Goal: Task Accomplishment & Management: Use online tool/utility

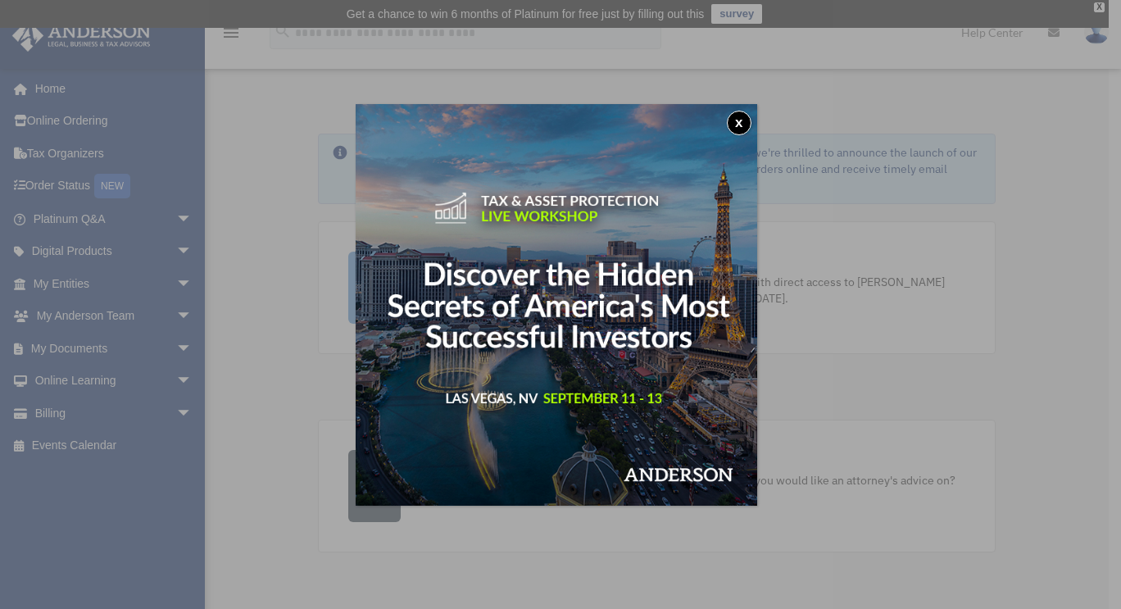
click at [752, 129] on button "x" at bounding box center [739, 123] width 25 height 25
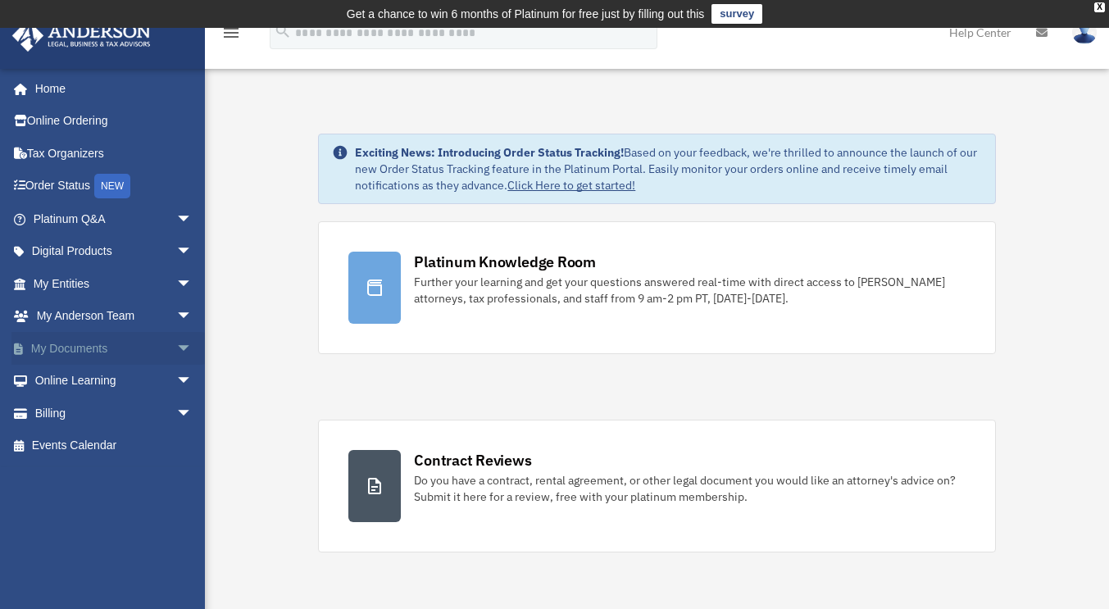
click at [176, 350] on span "arrow_drop_down" at bounding box center [192, 349] width 33 height 34
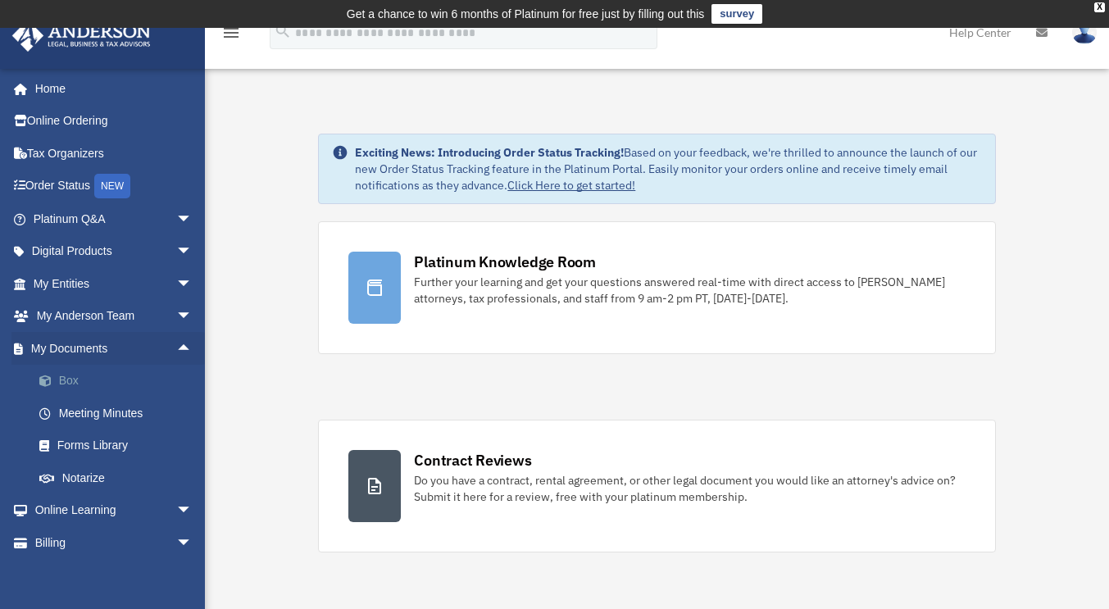
drag, startPoint x: 68, startPoint y: 379, endPoint x: 100, endPoint y: 384, distance: 32.3
click at [68, 379] on link "Box" at bounding box center [120, 381] width 194 height 33
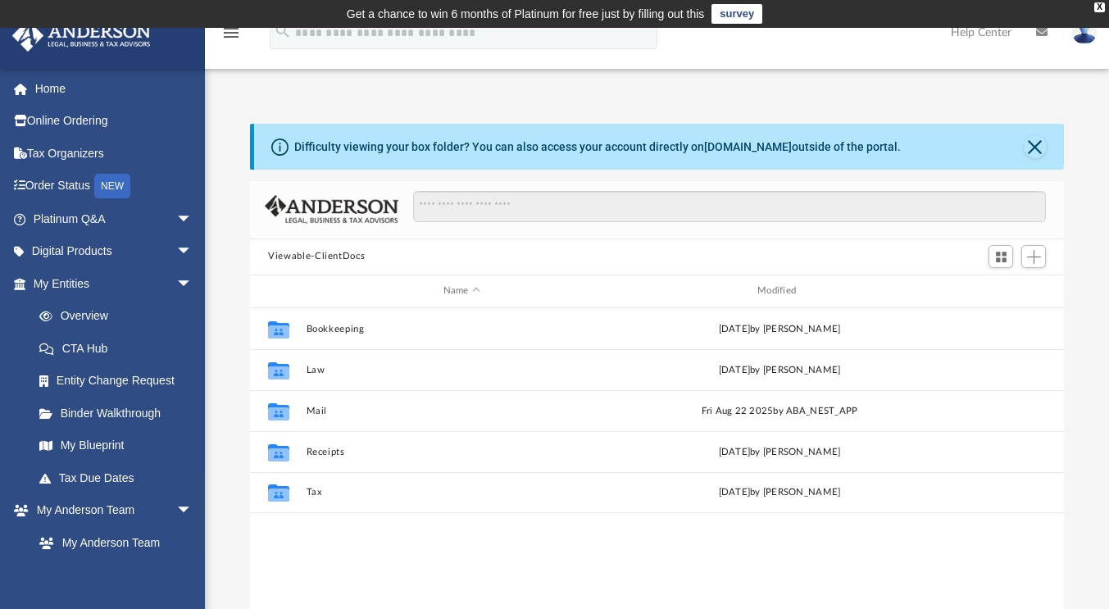
scroll to position [360, 802]
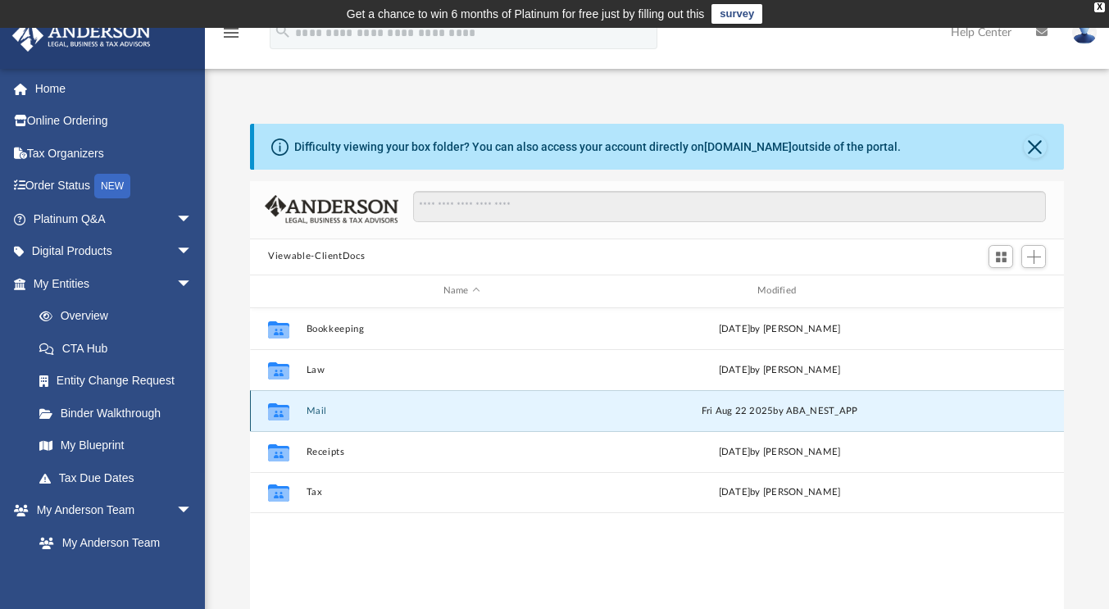
click at [312, 409] on button "Mail" at bounding box center [462, 411] width 311 height 11
click at [282, 411] on icon "grid" at bounding box center [278, 413] width 21 height 13
click at [325, 411] on button "Mail" at bounding box center [462, 411] width 311 height 11
click at [316, 412] on button "Mail" at bounding box center [462, 411] width 311 height 11
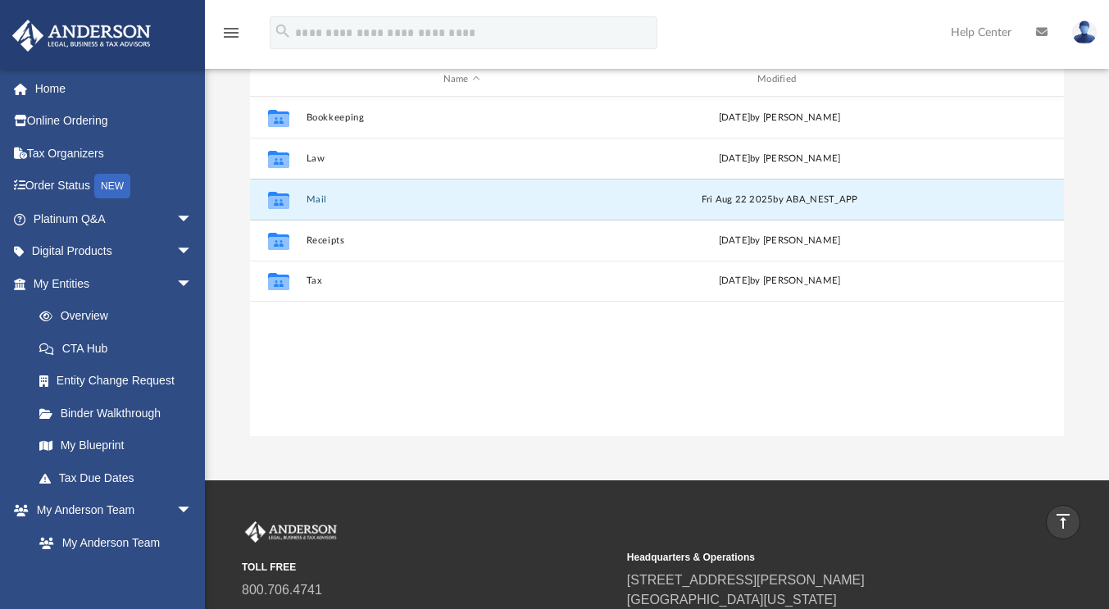
scroll to position [84, 0]
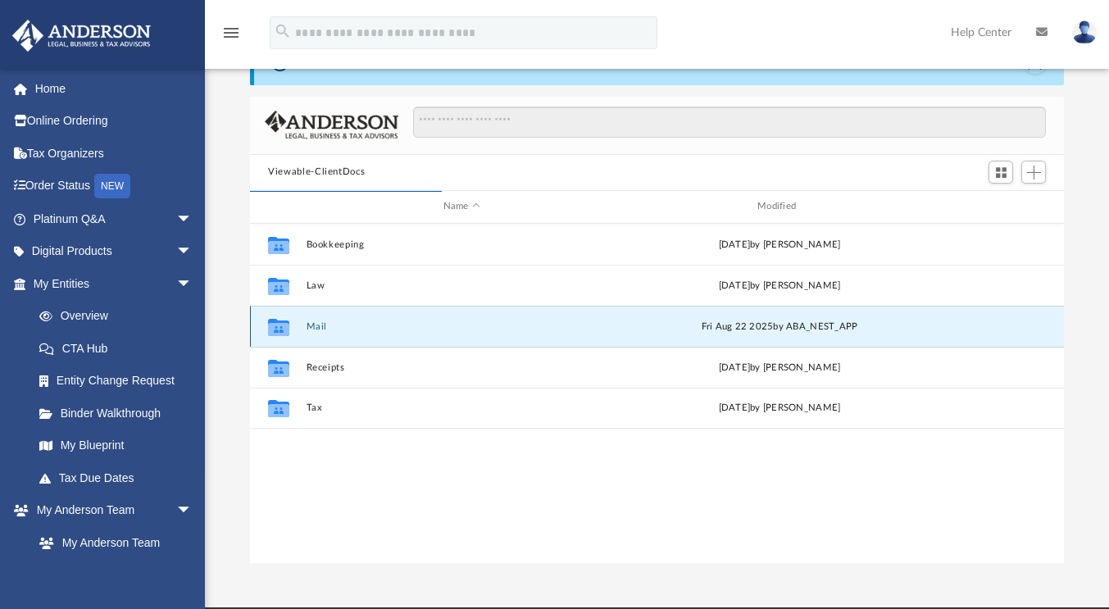
click at [284, 326] on icon "grid" at bounding box center [278, 328] width 21 height 13
click at [370, 328] on button "Mail" at bounding box center [462, 326] width 311 height 11
click at [734, 326] on div "Fri Aug 22 2025 by ABA_NEST_APP" at bounding box center [780, 326] width 311 height 15
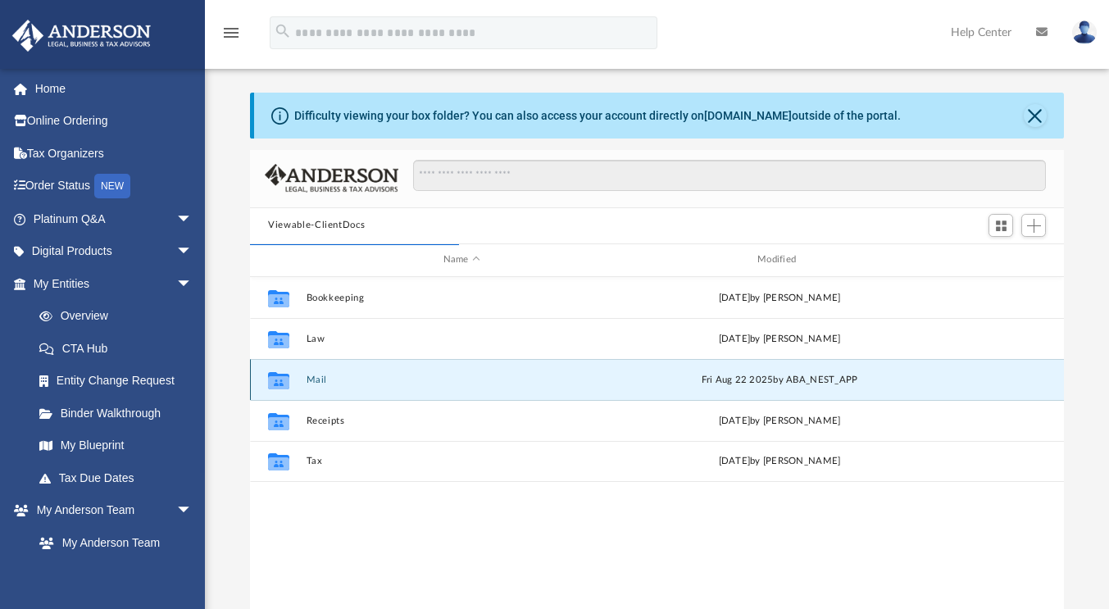
scroll to position [0, 0]
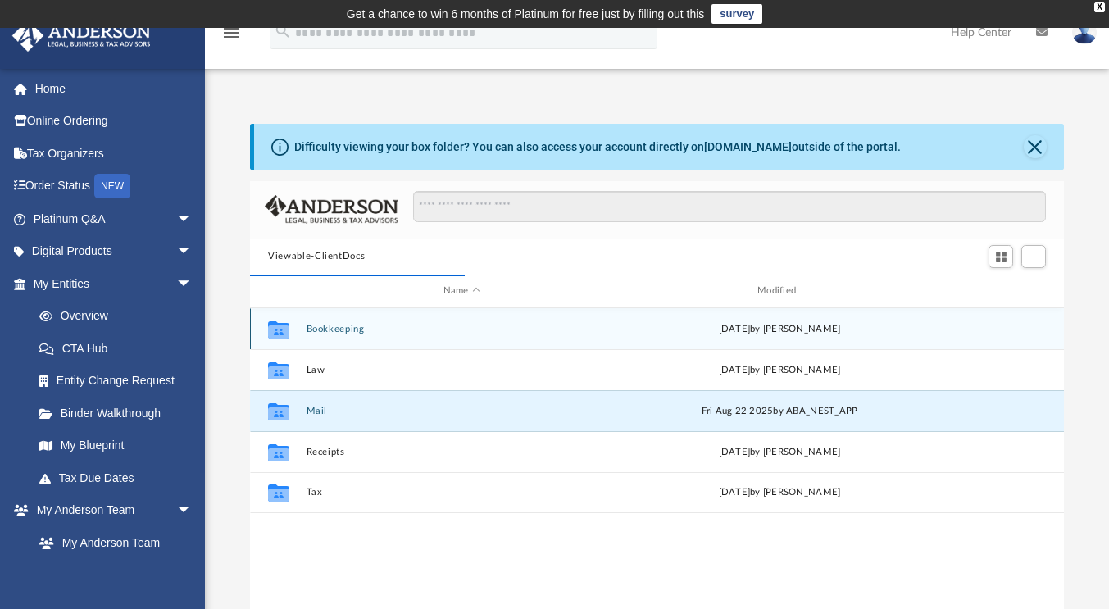
click at [320, 336] on div "Collaborated Folder Bookkeeping Tue Apr 18 2023 by Michael Preseren" at bounding box center [657, 328] width 814 height 41
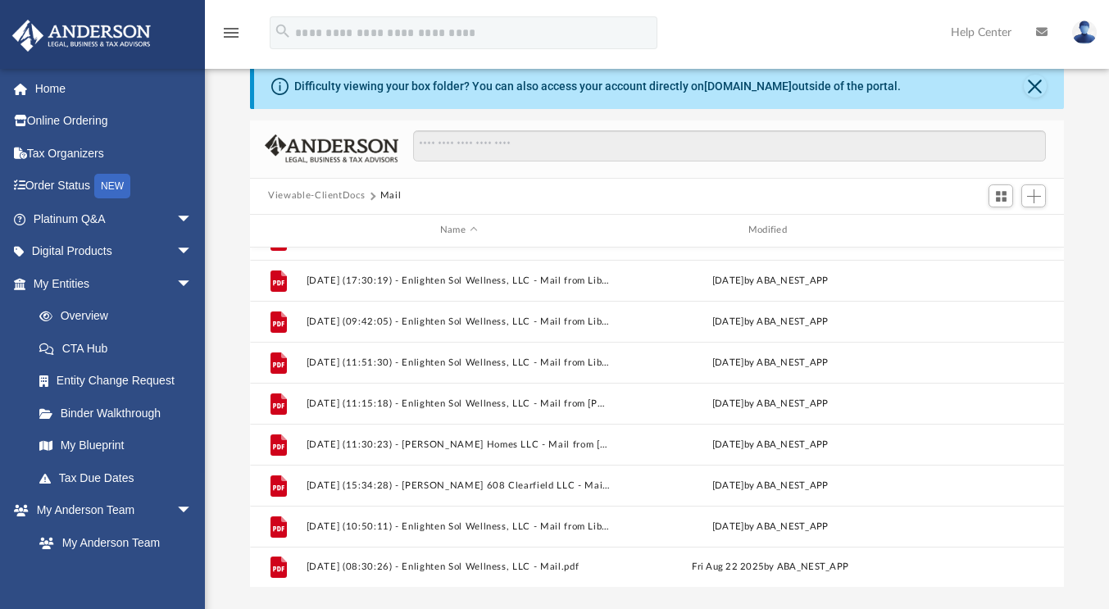
scroll to position [375, 0]
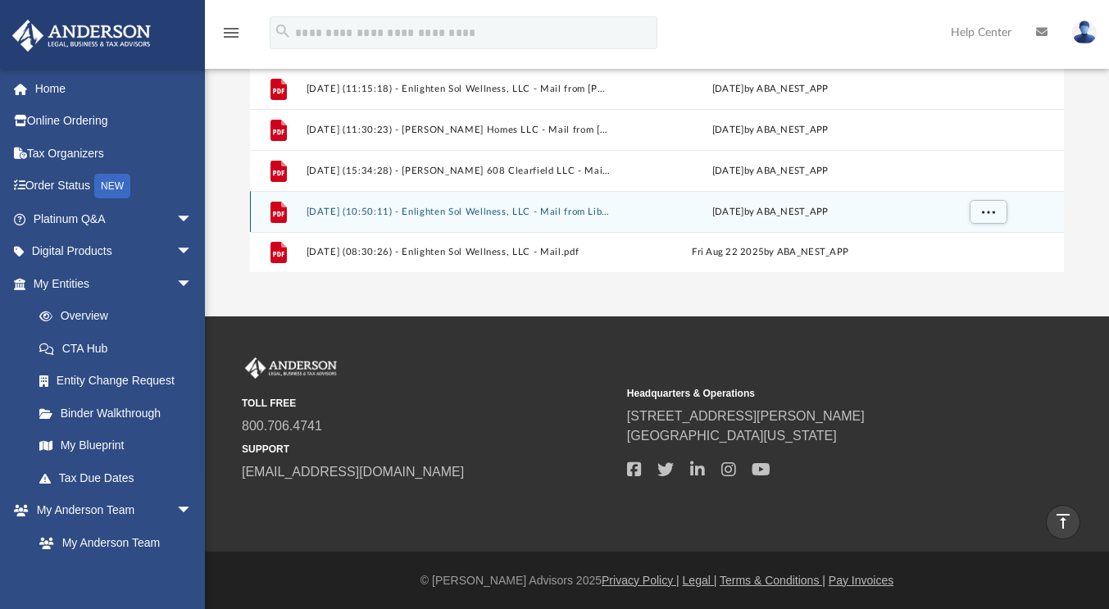
click at [373, 213] on button "2025.08.14 (10:50:11) - Enlighten Sol Wellness, LLC - Mail from Liberty Federal…" at bounding box center [459, 212] width 305 height 11
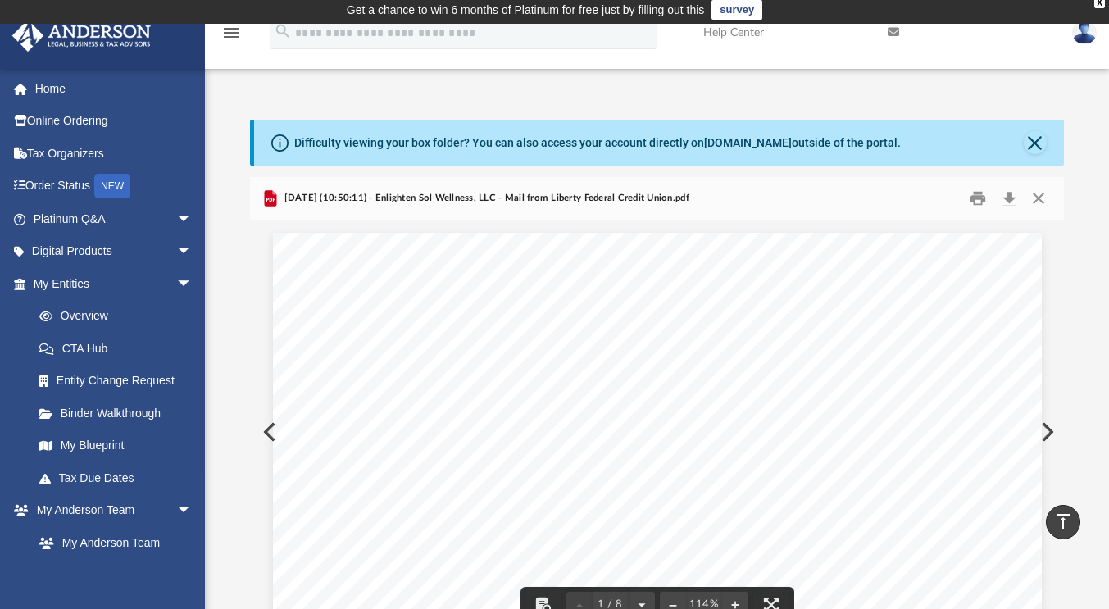
scroll to position [0, 0]
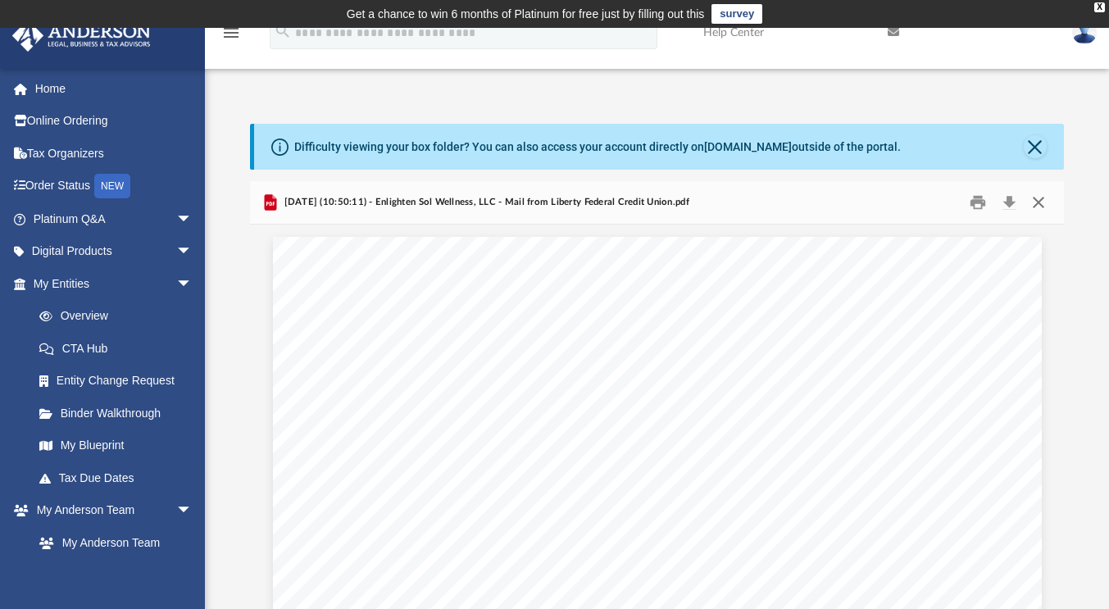
click at [1046, 201] on button "Close" at bounding box center [1038, 201] width 30 height 25
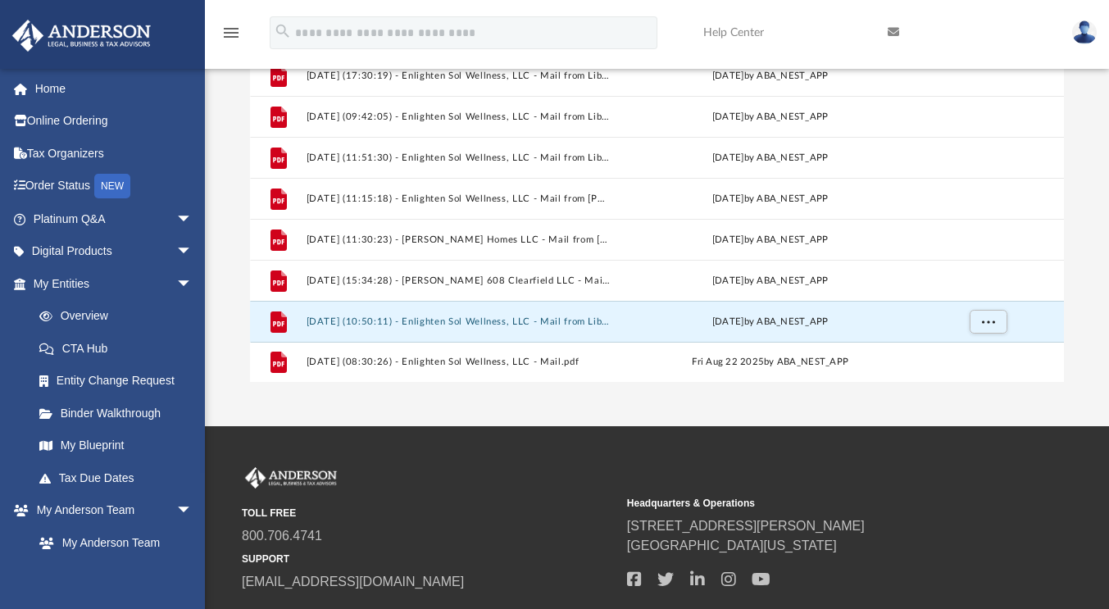
scroll to position [375, 0]
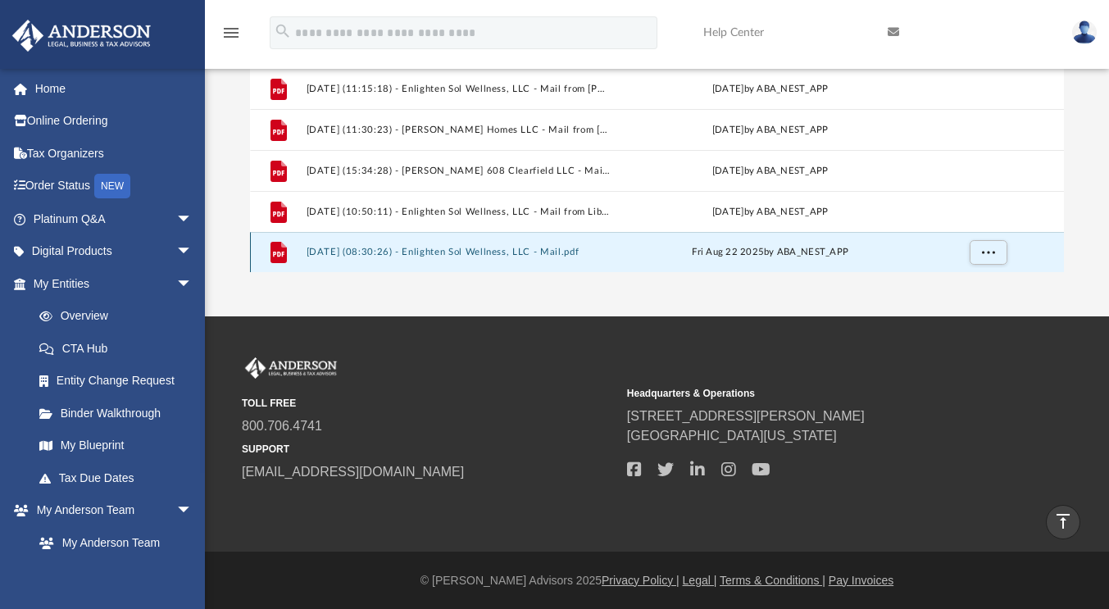
click at [462, 250] on button "2025.08.22 (08:30:26) - Enlighten Sol Wellness, LLC - Mail.pdf" at bounding box center [459, 252] width 305 height 11
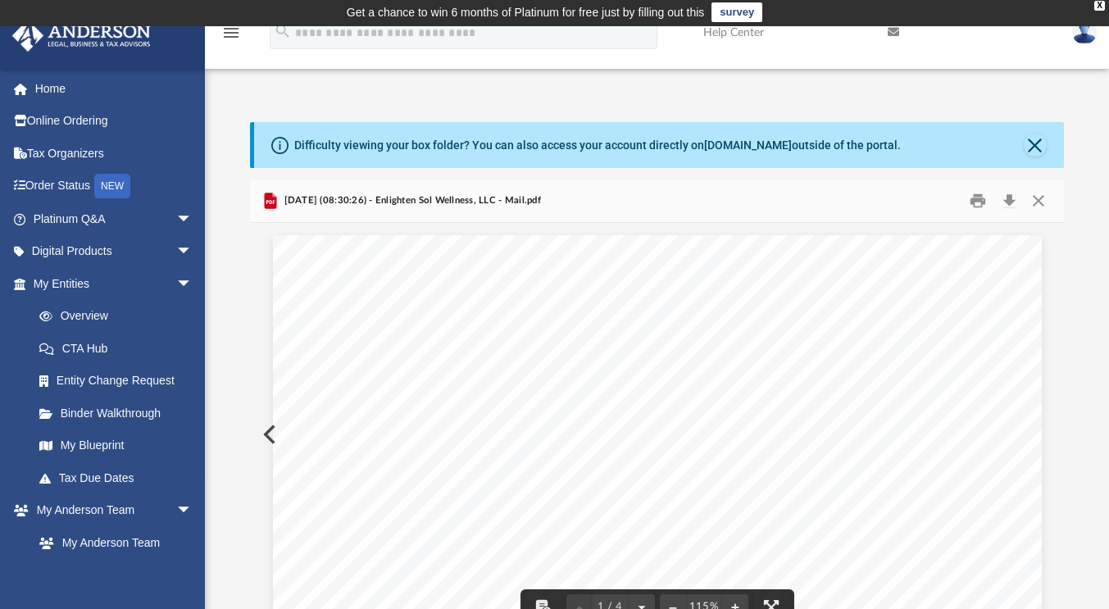
scroll to position [0, 0]
